Goal: Task Accomplishment & Management: Use online tool/utility

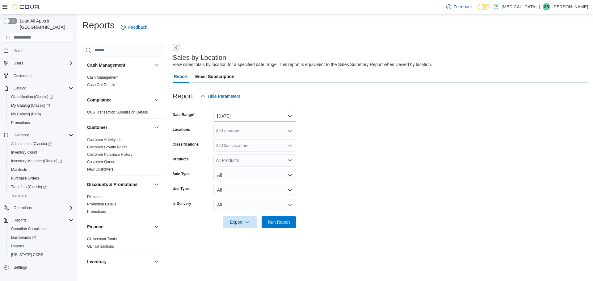
click at [293, 114] on button "[DATE]" at bounding box center [254, 116] width 83 height 12
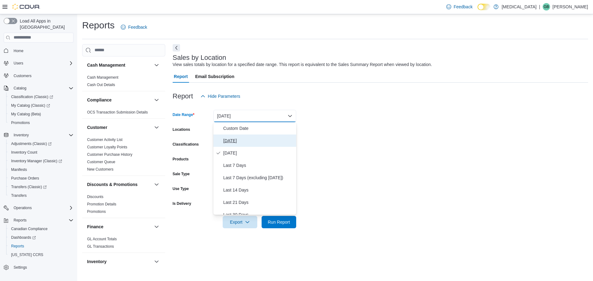
click at [227, 139] on span "[DATE]" at bounding box center [258, 140] width 70 height 7
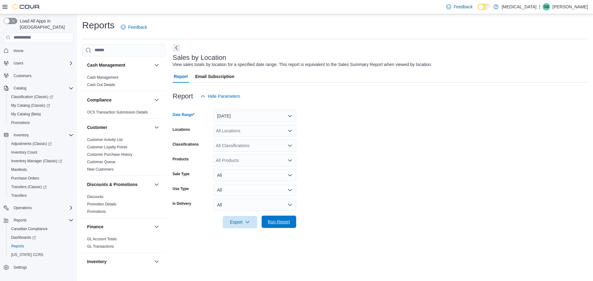
click at [281, 223] on span "Run Report" at bounding box center [279, 222] width 22 height 6
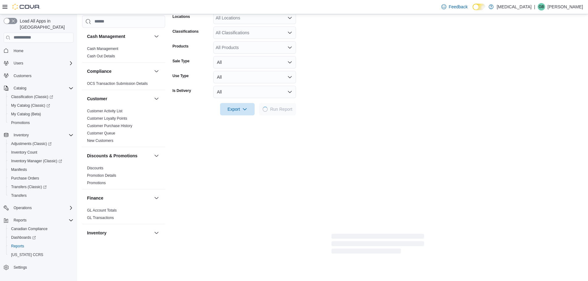
scroll to position [124, 0]
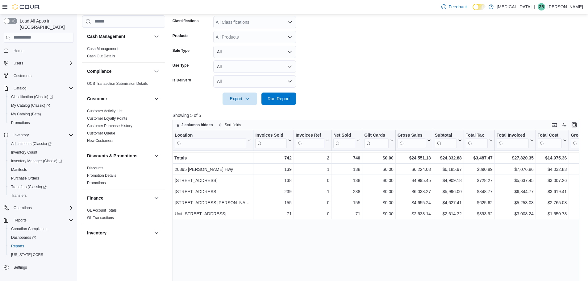
click at [267, 242] on div "Location Click to view column header actions Invoices Sold Click to view column…" at bounding box center [378, 237] width 411 height 215
click at [430, 140] on icon at bounding box center [428, 141] width 5 height 4
click at [418, 171] on span "Sort High-Low" at bounding box center [418, 171] width 23 height 5
click at [353, 252] on div "Location Click to view column header actions Invoices Sold Click to view column…" at bounding box center [378, 237] width 411 height 215
click at [280, 99] on span "Run Report" at bounding box center [279, 98] width 22 height 6
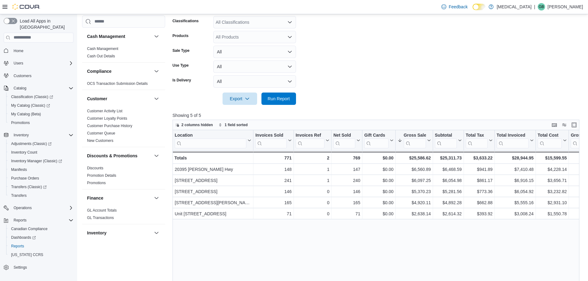
click at [388, 81] on form "Date Range [DATE] Locations All Locations Classifications All Classifications P…" at bounding box center [378, 42] width 411 height 126
click at [288, 99] on span "Run Report" at bounding box center [279, 98] width 22 height 6
click at [370, 76] on form "Date Range [DATE] Locations All Locations Classifications All Classifications P…" at bounding box center [378, 42] width 411 height 126
click at [275, 102] on span "Run Report" at bounding box center [278, 98] width 27 height 12
click at [355, 240] on div "Location Click to view column header actions Invoices Sold Click to view column…" at bounding box center [378, 237] width 411 height 215
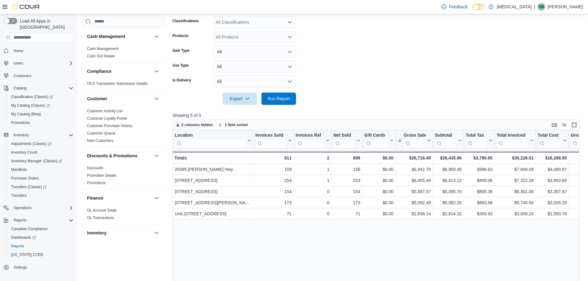
click at [339, 40] on form "Date Range [DATE] Locations All Locations Classifications All Classifications P…" at bounding box center [378, 42] width 411 height 126
